Goal: Information Seeking & Learning: Learn about a topic

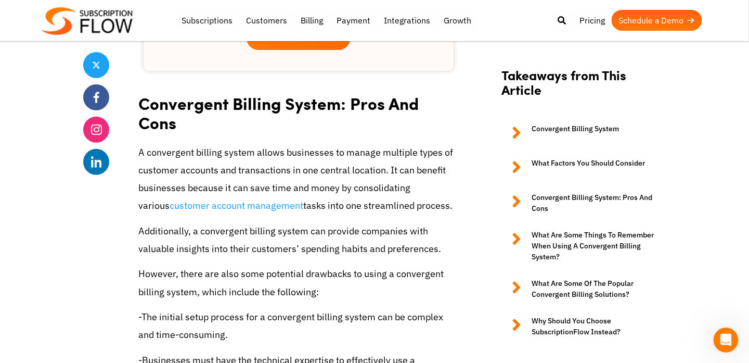
scroll to position [1385, 0]
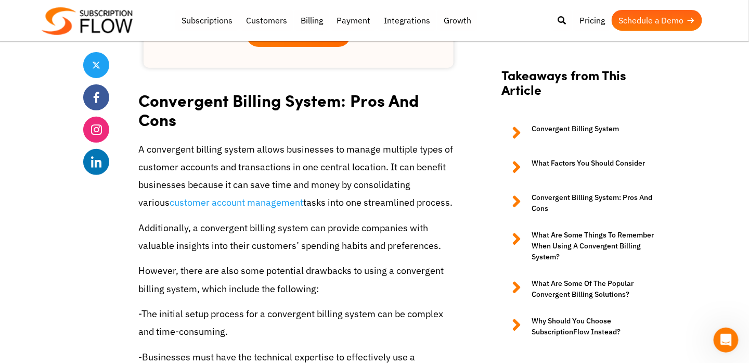
click at [515, 131] on icon at bounding box center [516, 132] width 9 height 19
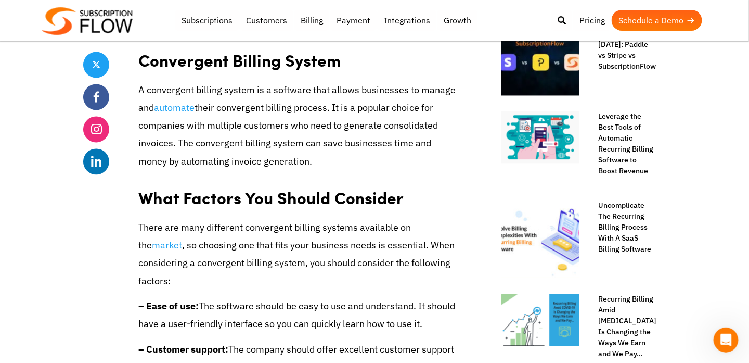
scroll to position [627, 0]
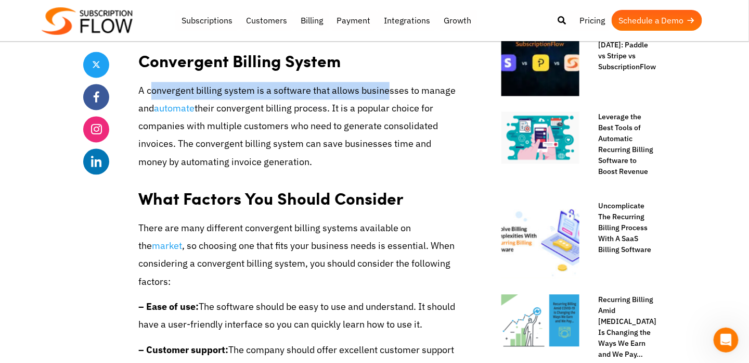
drag, startPoint x: 151, startPoint y: 90, endPoint x: 385, endPoint y: 93, distance: 233.2
click at [385, 93] on p "A convergent billing system is a software that allows businesses to manage and …" at bounding box center [298, 126] width 321 height 89
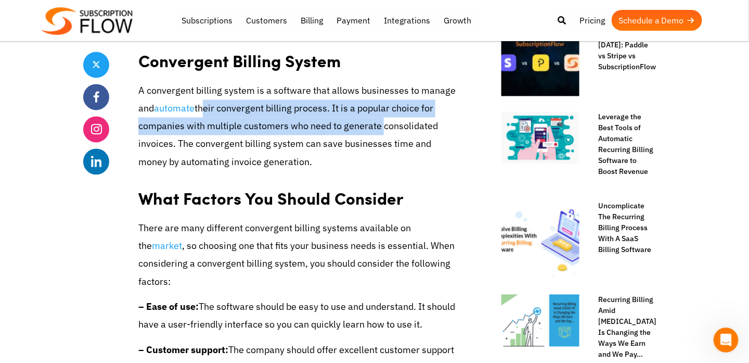
drag, startPoint x: 202, startPoint y: 106, endPoint x: 375, endPoint y: 122, distance: 173.0
click at [375, 122] on p "A convergent billing system is a software that allows businesses to manage and …" at bounding box center [298, 126] width 321 height 89
drag, startPoint x: 375, startPoint y: 122, endPoint x: 294, endPoint y: 126, distance: 81.3
click at [294, 126] on p "A convergent billing system is a software that allows businesses to manage and …" at bounding box center [298, 126] width 321 height 89
click at [262, 122] on p "A convergent billing system is a software that allows businesses to manage and …" at bounding box center [298, 126] width 321 height 89
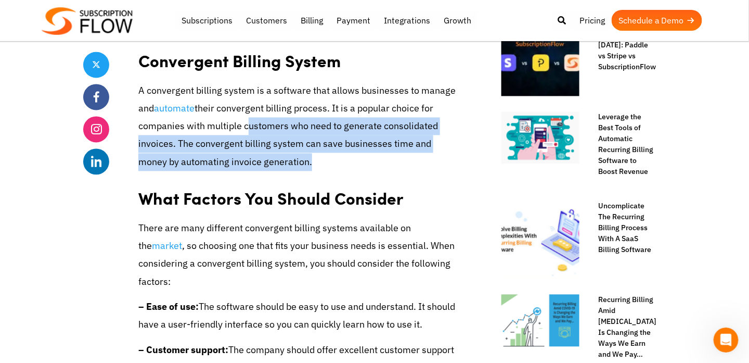
drag, startPoint x: 241, startPoint y: 127, endPoint x: 306, endPoint y: 160, distance: 72.4
click at [306, 160] on p "A convergent billing system is a software that allows businesses to manage and …" at bounding box center [298, 126] width 321 height 89
drag, startPoint x: 306, startPoint y: 160, endPoint x: 278, endPoint y: 150, distance: 29.8
click at [278, 150] on p "A convergent billing system is a software that allows businesses to manage and …" at bounding box center [298, 126] width 321 height 89
click at [189, 154] on p "A convergent billing system is a software that allows businesses to manage and …" at bounding box center [298, 126] width 321 height 89
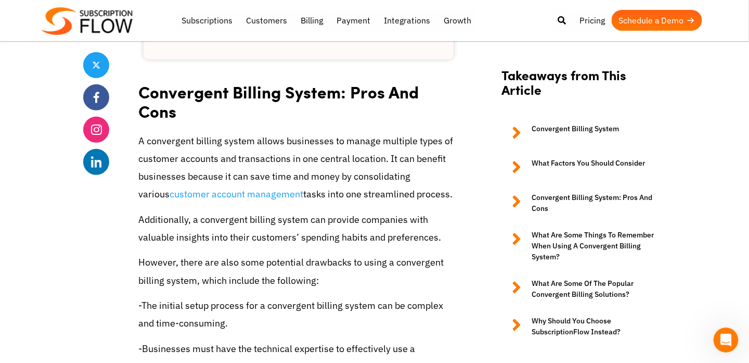
scroll to position [1329, 0]
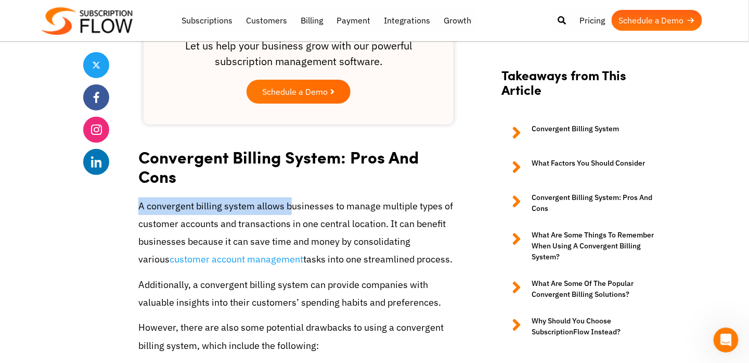
drag, startPoint x: 139, startPoint y: 168, endPoint x: 285, endPoint y: 170, distance: 145.7
click at [285, 197] on p "A convergent billing system allows businesses to manage multiple types of custo…" at bounding box center [298, 232] width 321 height 71
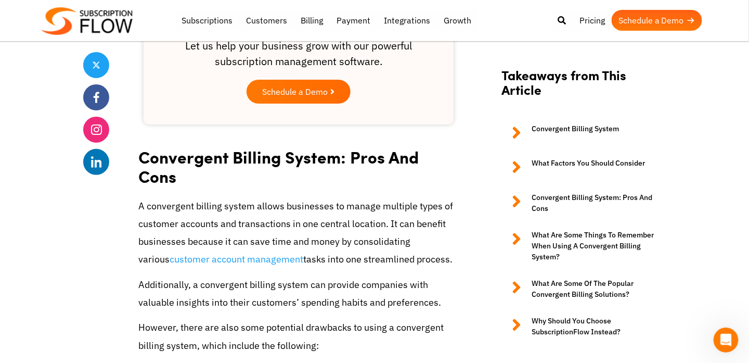
click at [343, 197] on p "A convergent billing system allows businesses to manage multiple types of custo…" at bounding box center [298, 232] width 321 height 71
drag, startPoint x: 159, startPoint y: 187, endPoint x: 236, endPoint y: 193, distance: 76.7
click at [236, 197] on p "A convergent billing system allows businesses to manage multiple types of custo…" at bounding box center [298, 232] width 321 height 71
drag, startPoint x: 236, startPoint y: 193, endPoint x: 296, endPoint y: 203, distance: 60.8
click at [296, 203] on p "A convergent billing system allows businesses to manage multiple types of custo…" at bounding box center [298, 232] width 321 height 71
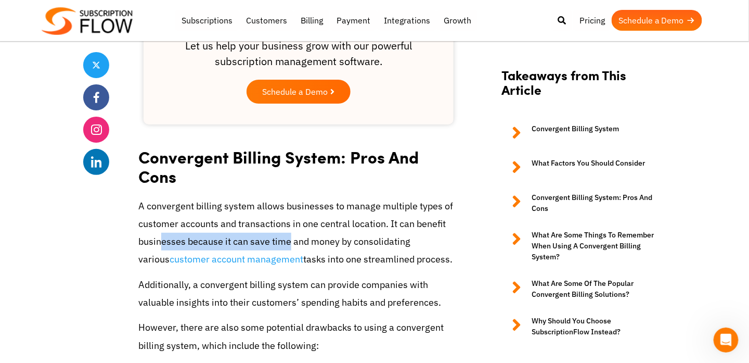
drag, startPoint x: 162, startPoint y: 203, endPoint x: 289, endPoint y: 197, distance: 127.1
click at [289, 197] on p "A convergent billing system allows businesses to manage multiple types of custo…" at bounding box center [298, 232] width 321 height 71
drag, startPoint x: 289, startPoint y: 197, endPoint x: 339, endPoint y: 201, distance: 50.1
click at [339, 201] on p "A convergent billing system allows businesses to manage multiple types of custo…" at bounding box center [298, 232] width 321 height 71
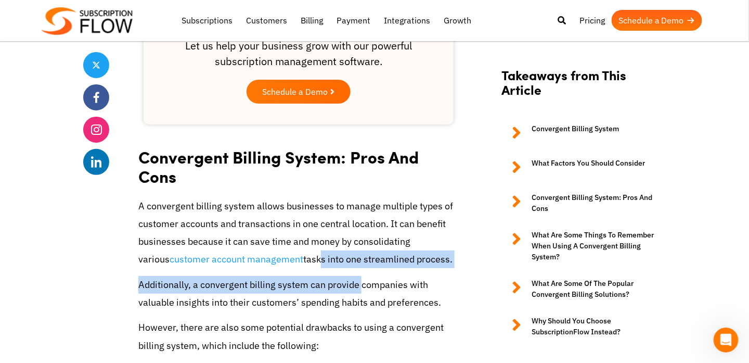
drag, startPoint x: 284, startPoint y: 223, endPoint x: 356, endPoint y: 254, distance: 78.8
drag, startPoint x: 356, startPoint y: 254, endPoint x: 300, endPoint y: 256, distance: 56.2
click at [300, 276] on p "Additionally, a convergent billing system can provide companies with valuable i…" at bounding box center [298, 293] width 321 height 35
click at [294, 276] on p "Additionally, a convergent billing system can provide companies with valuable i…" at bounding box center [298, 293] width 321 height 35
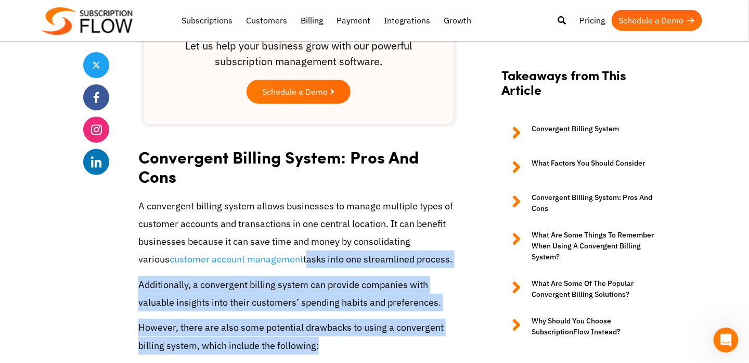
drag, startPoint x: 271, startPoint y: 220, endPoint x: 316, endPoint y: 314, distance: 104.8
drag, startPoint x: 316, startPoint y: 314, endPoint x: 264, endPoint y: 297, distance: 54.3
click at [264, 318] on p "However, there are also some potential drawbacks to using a convergent billing …" at bounding box center [298, 335] width 321 height 35
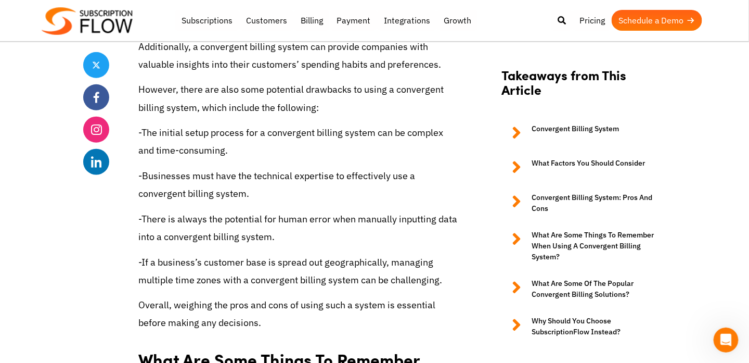
scroll to position [1576, 0]
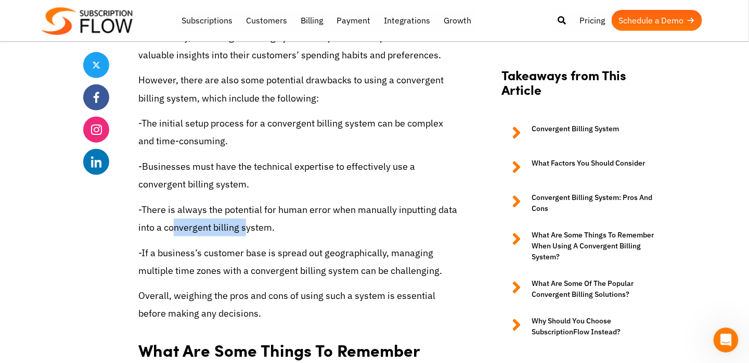
drag, startPoint x: 173, startPoint y: 194, endPoint x: 243, endPoint y: 186, distance: 69.7
click at [243, 201] on p "-There is always the potential for human error when manually inputting data int…" at bounding box center [298, 218] width 321 height 35
drag, startPoint x: 243, startPoint y: 186, endPoint x: 238, endPoint y: 191, distance: 6.6
click at [238, 201] on p "-There is always the potential for human error when manually inputting data int…" at bounding box center [298, 218] width 321 height 35
click at [150, 244] on p "-If a business’s customer base is spread out geographically, managing multiple …" at bounding box center [298, 261] width 321 height 35
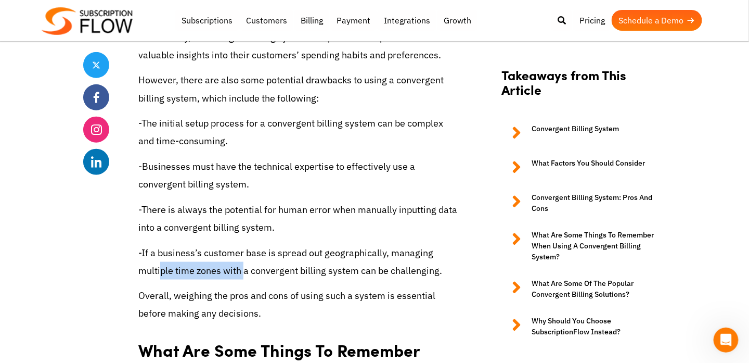
drag, startPoint x: 159, startPoint y: 236, endPoint x: 236, endPoint y: 235, distance: 77.0
click at [236, 244] on p "-If a business’s customer base is spread out geographically, managing multiple …" at bounding box center [298, 261] width 321 height 35
click at [252, 244] on p "-If a business’s customer base is spread out geographically, managing multiple …" at bounding box center [298, 261] width 321 height 35
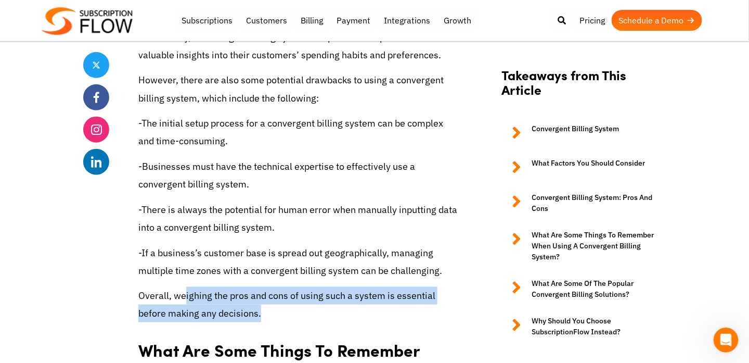
drag, startPoint x: 183, startPoint y: 262, endPoint x: 259, endPoint y: 275, distance: 77.2
click at [259, 287] on p "Overall, weighing the pros and cons of using such a system is essential before …" at bounding box center [298, 304] width 321 height 35
drag, startPoint x: 259, startPoint y: 275, endPoint x: 225, endPoint y: 276, distance: 33.3
click at [225, 287] on p "Overall, weighing the pros and cons of using such a system is essential before …" at bounding box center [298, 304] width 321 height 35
click at [234, 287] on p "Overall, weighing the pros and cons of using such a system is essential before …" at bounding box center [298, 304] width 321 height 35
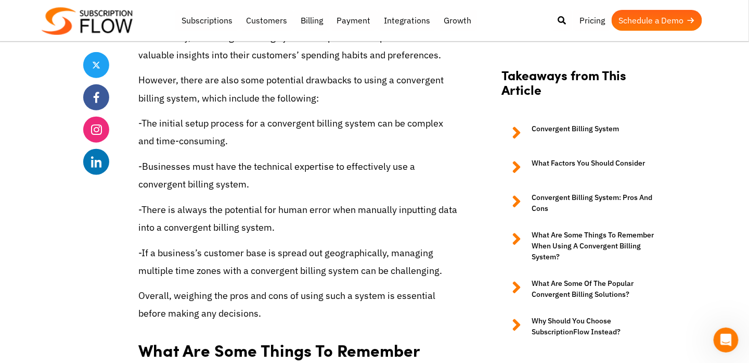
scroll to position [1258, 0]
